Goal: Information Seeking & Learning: Learn about a topic

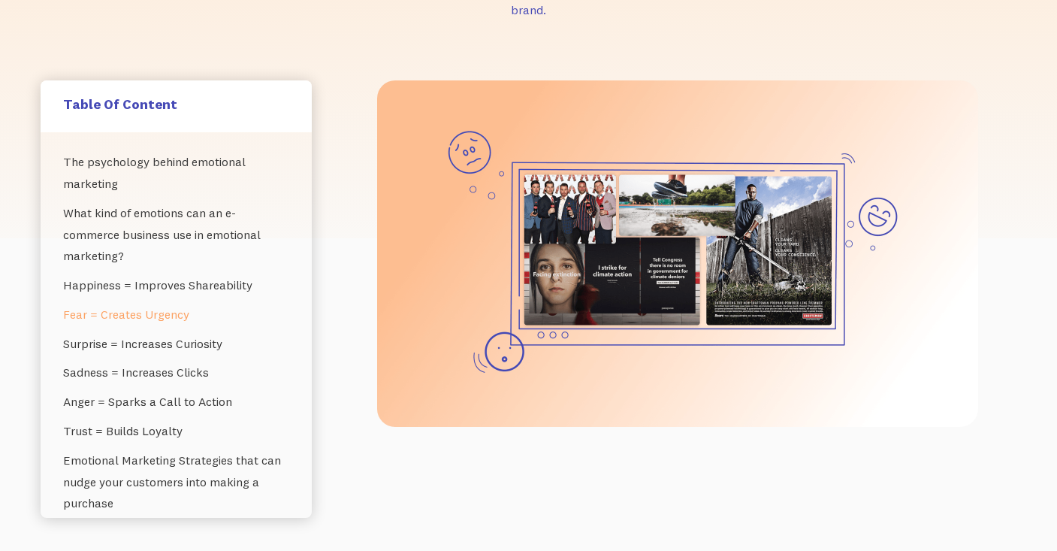
click at [162, 310] on link "Fear = Creates Urgency" at bounding box center [176, 314] width 226 height 29
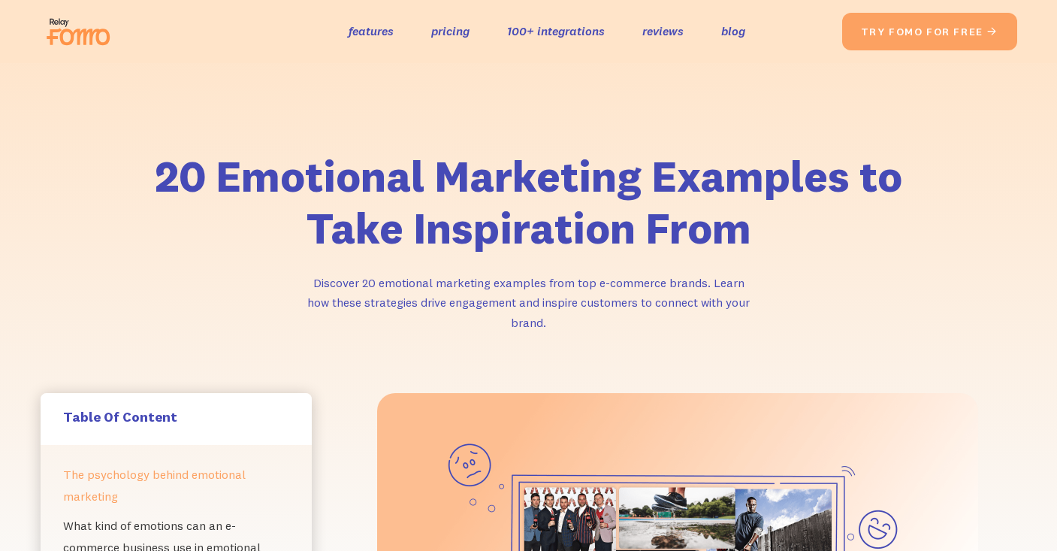
click at [86, 47] on img at bounding box center [83, 32] width 84 height 48
click at [625, 121] on div "20 Emotional Marketing Examples to Take Inspiration From Discover 20 emotional …" at bounding box center [528, 228] width 1057 height 330
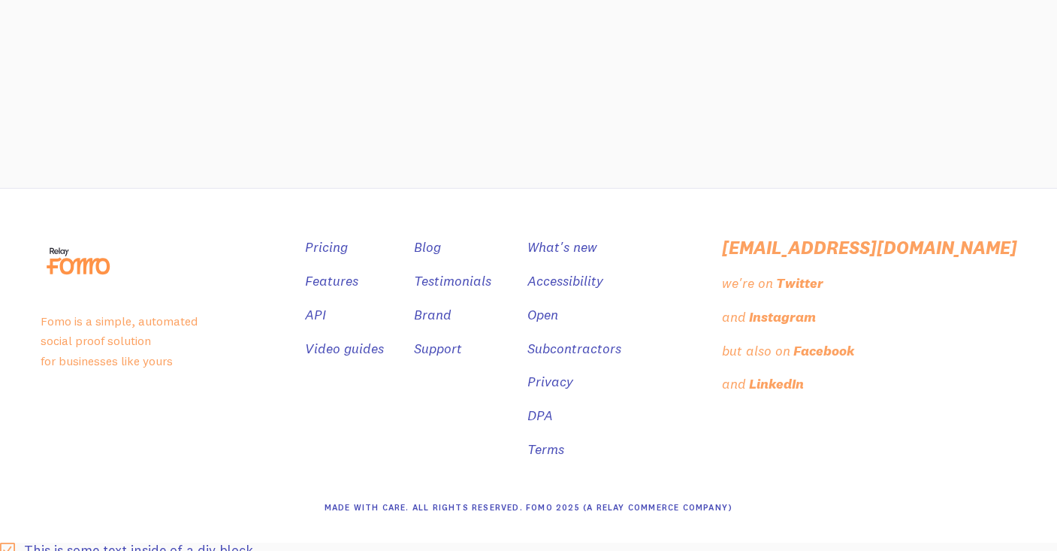
scroll to position [20184, 0]
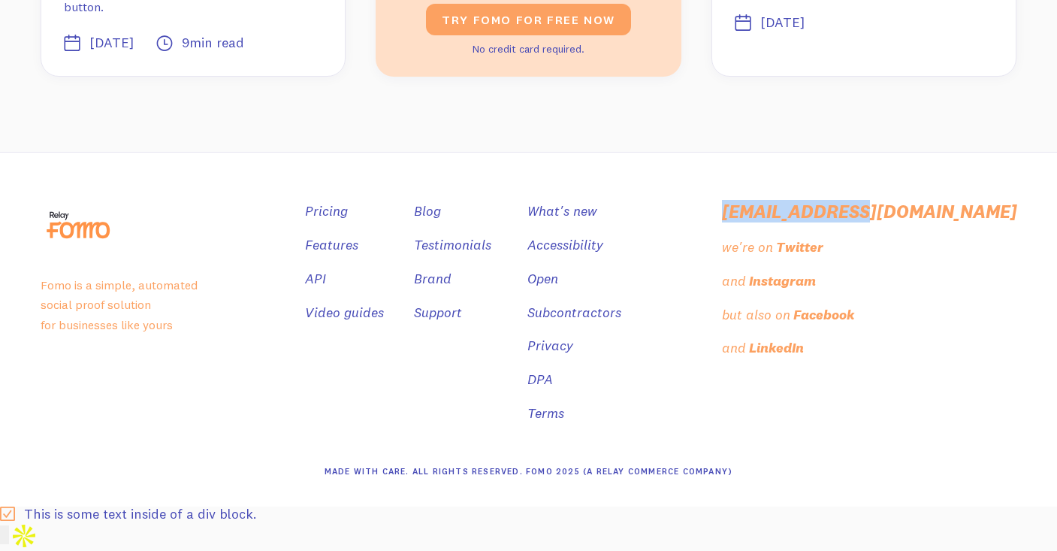
drag, startPoint x: 983, startPoint y: 235, endPoint x: 828, endPoint y: 231, distance: 155.6
click at [828, 231] on div "Pricing Features API Video guides Blog Testimonials Brand Support What's new Ac…" at bounding box center [661, 319] width 712 height 236
copy div "[EMAIL_ADDRESS][DOMAIN_NAME]"
click at [623, 324] on link "Subcontractors" at bounding box center [576, 313] width 94 height 22
click at [219, 521] on div "This is some text inside of a div block." at bounding box center [528, 513] width 1057 height 15
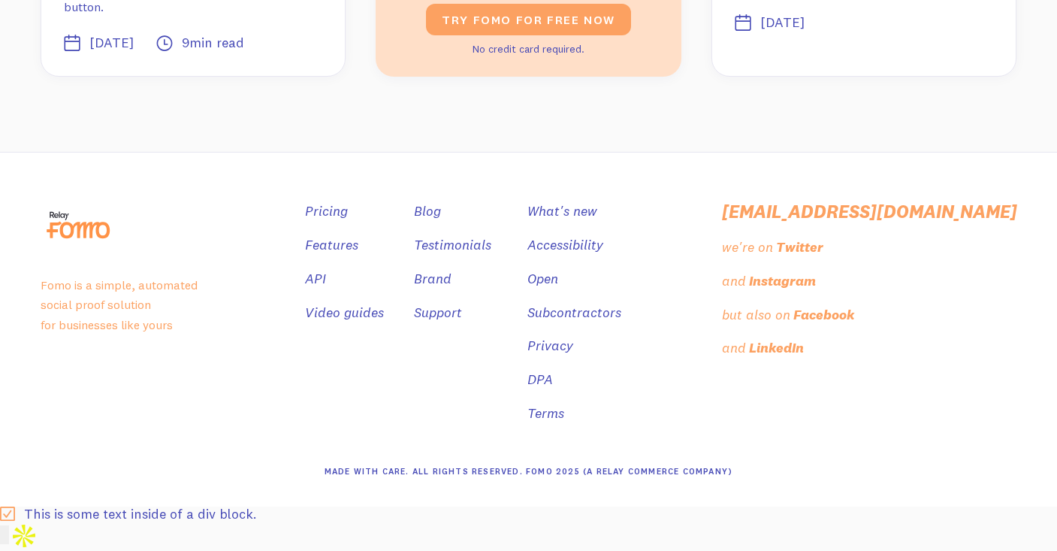
click at [11, 521] on div "This is some text inside of a div block." at bounding box center [528, 513] width 1057 height 15
drag, startPoint x: 8, startPoint y: 541, endPoint x: 28, endPoint y: 535, distance: 21.2
click at [28, 521] on div "This is some text inside of a div block." at bounding box center [528, 513] width 1057 height 15
click at [4, 521] on div "This is some text inside of a div block." at bounding box center [528, 513] width 1057 height 15
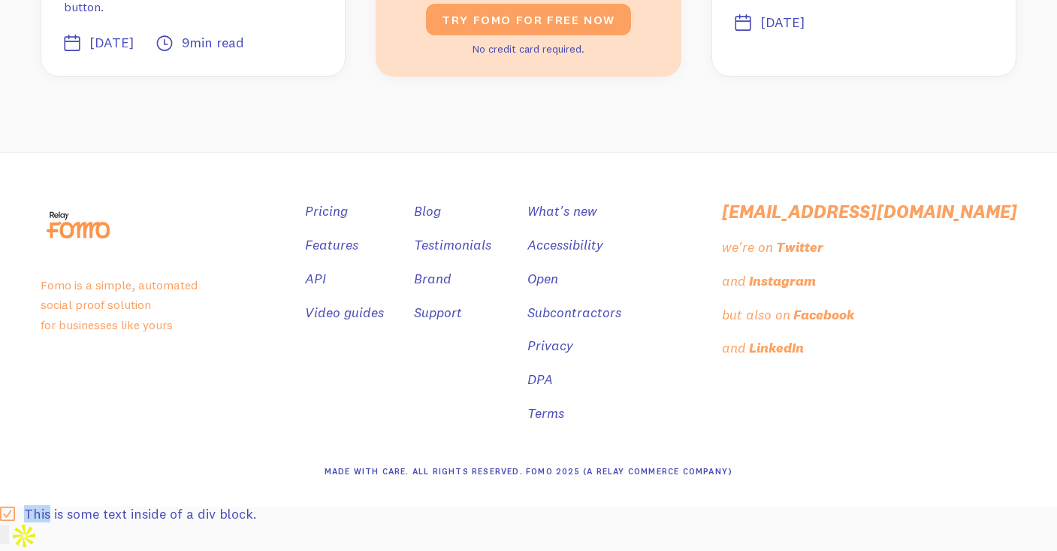
click at [9, 521] on div "This is some text inside of a div block." at bounding box center [528, 513] width 1057 height 15
click at [34, 521] on div "This is some text inside of a div block." at bounding box center [528, 513] width 1057 height 15
click at [318, 506] on div "Made With Care. All Rights Reserved. Fomo 2025 (A Relay Commerce Company)" at bounding box center [529, 471] width 977 height 70
click at [349, 482] on div "Made With Care. All Rights Reserved. Fomo 2025 (A Relay Commerce Company)" at bounding box center [529, 472] width 409 height 22
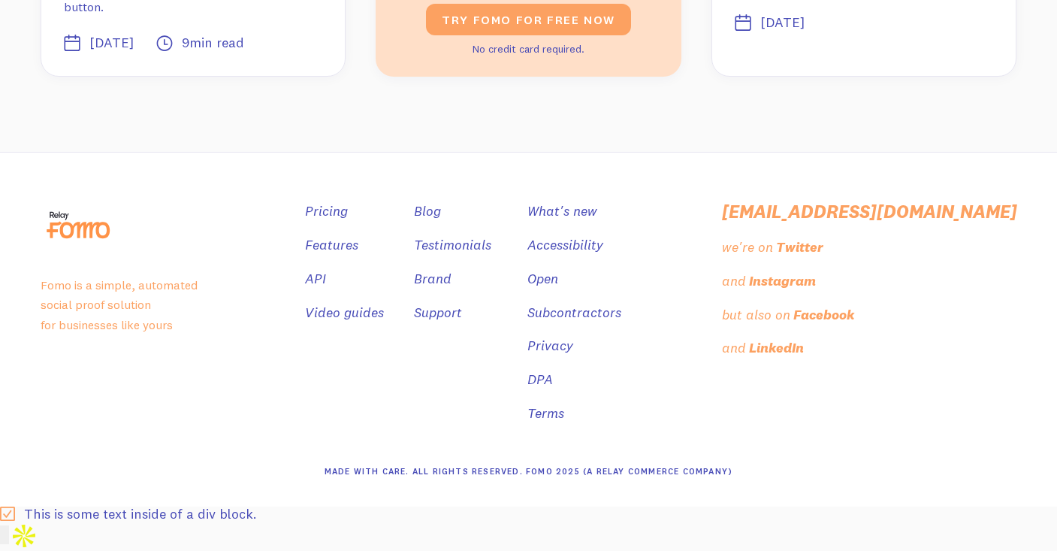
drag, startPoint x: 569, startPoint y: 495, endPoint x: 580, endPoint y: 495, distance: 11.3
click at [572, 482] on div "Made With Care. All Rights Reserved. Fomo 2025 (A Relay Commerce Company)" at bounding box center [529, 472] width 409 height 22
click at [611, 482] on div "Made With Care. All Rights Reserved. Fomo 2025 (A Relay Commerce Company)" at bounding box center [529, 472] width 409 height 22
click at [639, 482] on div "Made With Care. All Rights Reserved. Fomo 2025 (A Relay Commerce Company)" at bounding box center [529, 472] width 409 height 22
click at [693, 482] on div "Made With Care. All Rights Reserved. Fomo 2025 (A Relay Commerce Company)" at bounding box center [529, 472] width 409 height 22
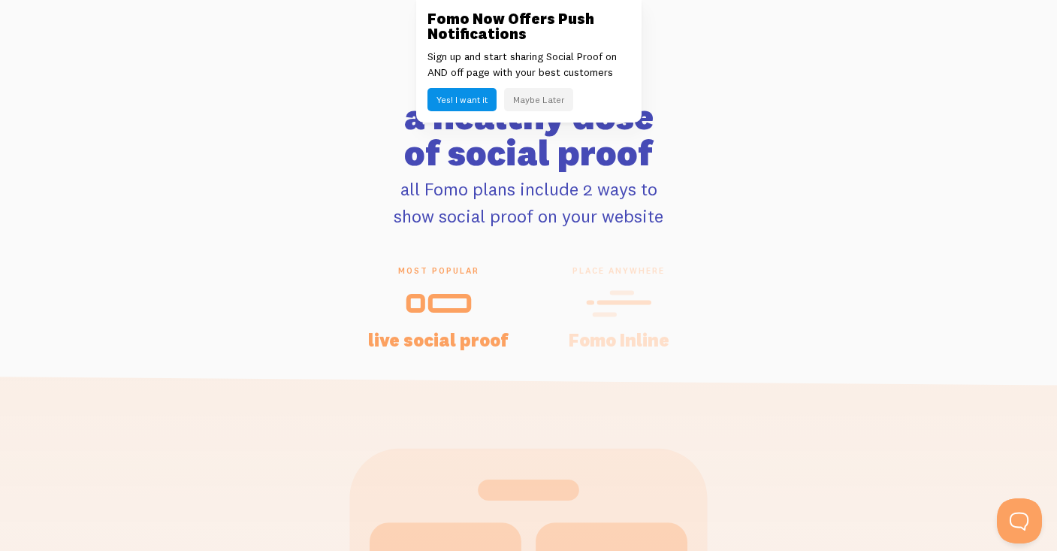
scroll to position [2951, 0]
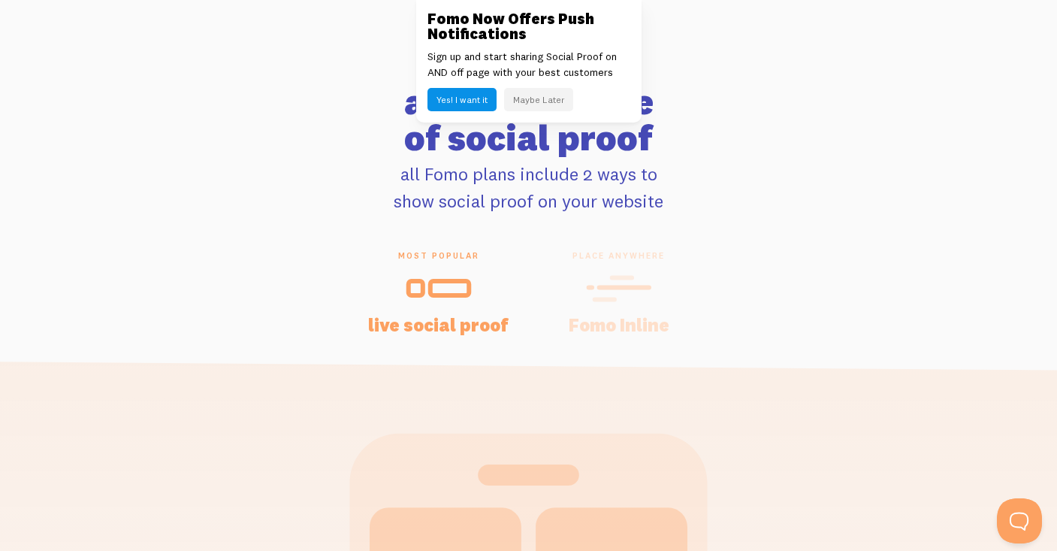
click at [534, 101] on button "Maybe Later" at bounding box center [538, 99] width 69 height 23
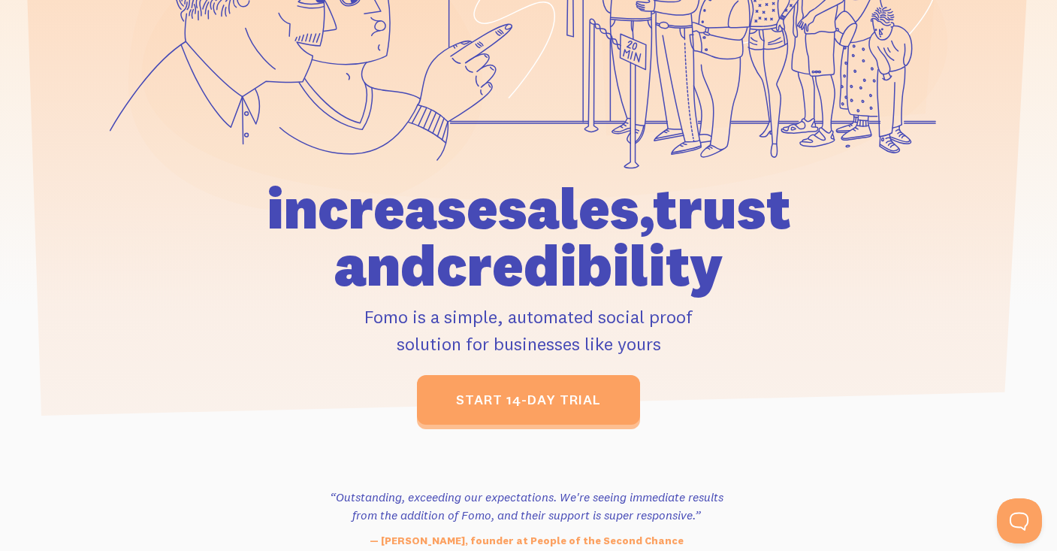
scroll to position [0, 0]
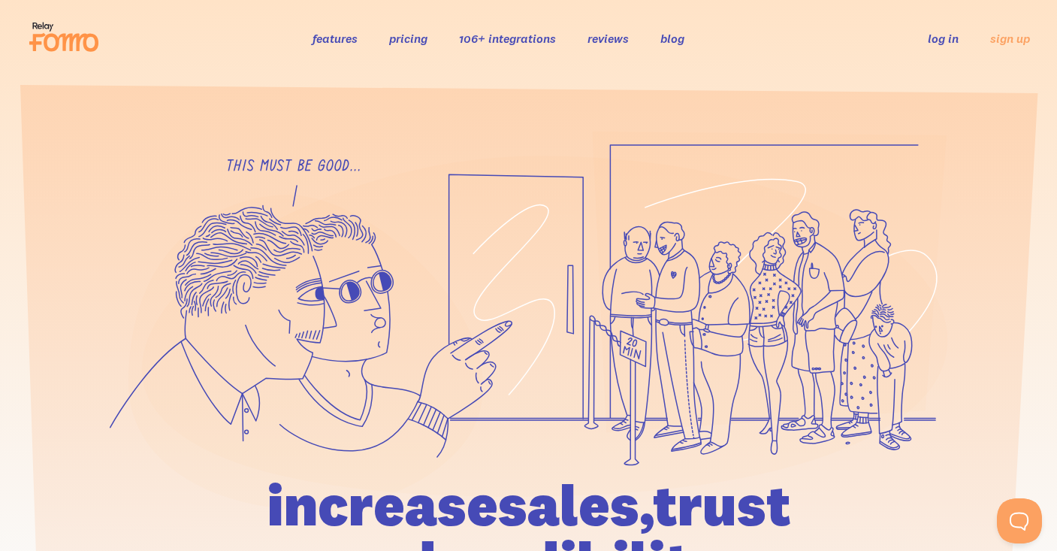
click at [490, 42] on link "106+ integrations" at bounding box center [507, 38] width 97 height 15
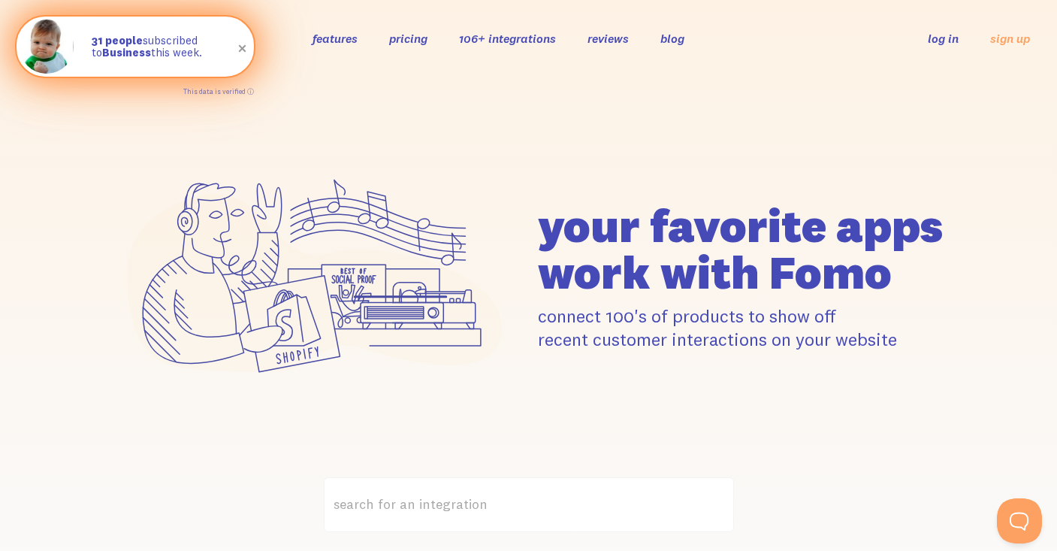
click at [243, 47] on span at bounding box center [243, 49] width 26 height 26
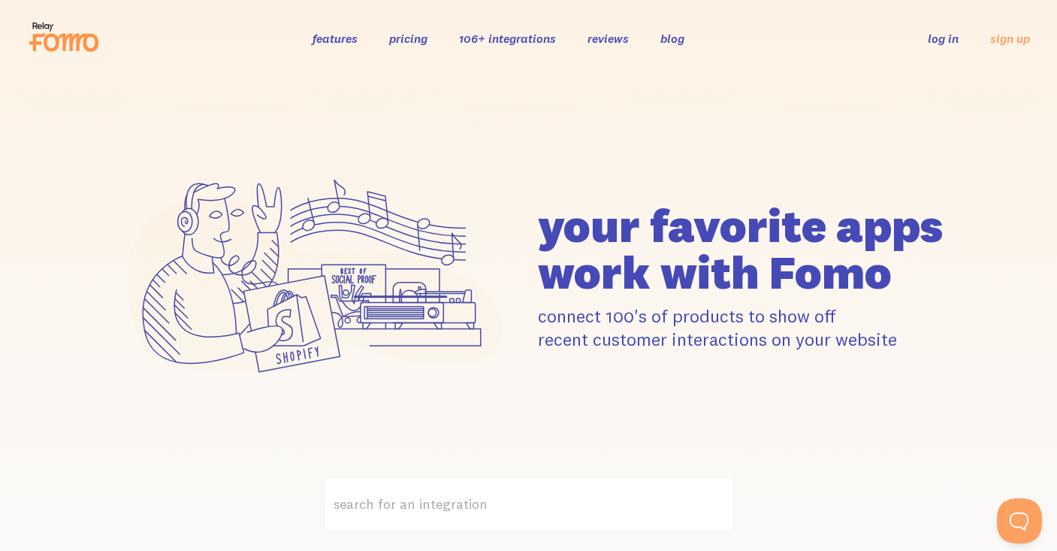
click at [65, 41] on icon at bounding box center [71, 43] width 55 height 18
